Goal: Navigation & Orientation: Find specific page/section

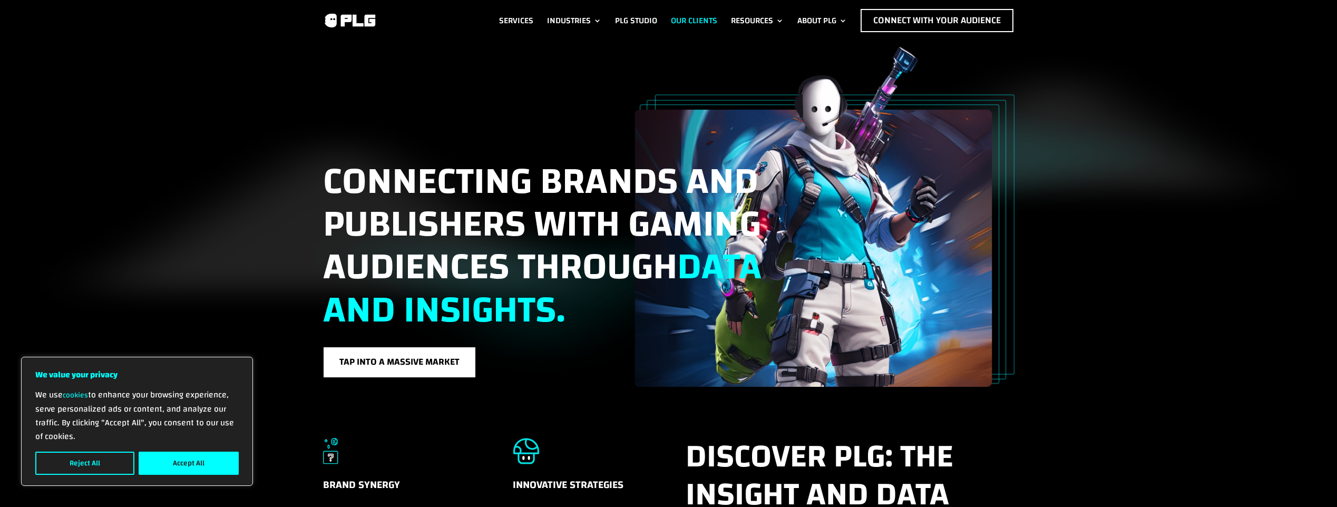
click at [680, 16] on link "Our Clients" at bounding box center [694, 20] width 46 height 23
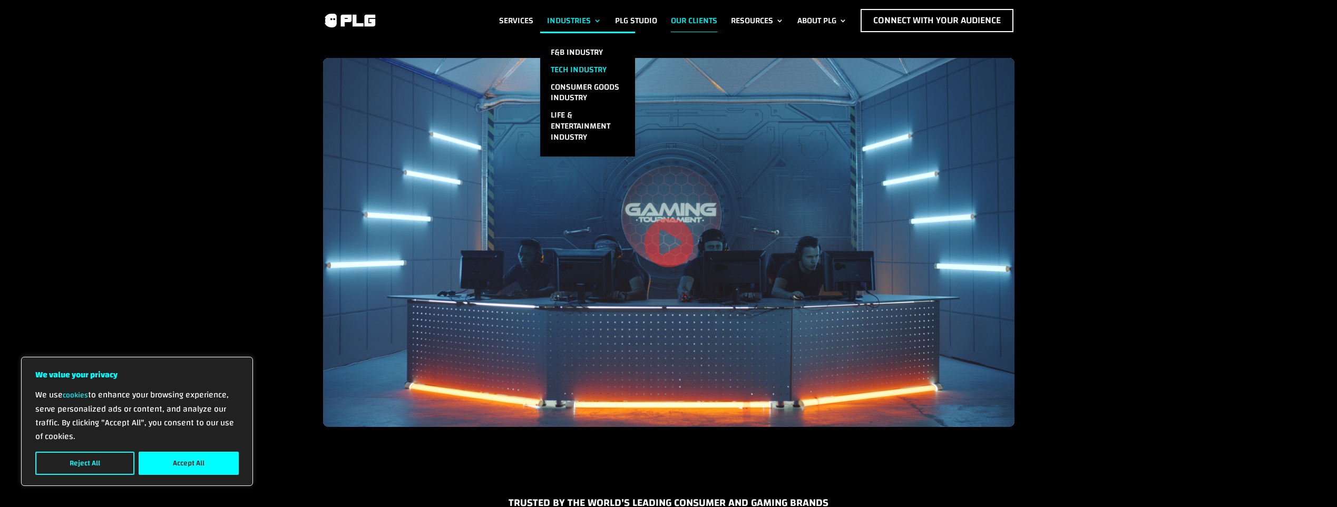
click at [566, 66] on link "Tech Industry" at bounding box center [587, 69] width 95 height 17
